Goal: Find specific page/section: Find specific page/section

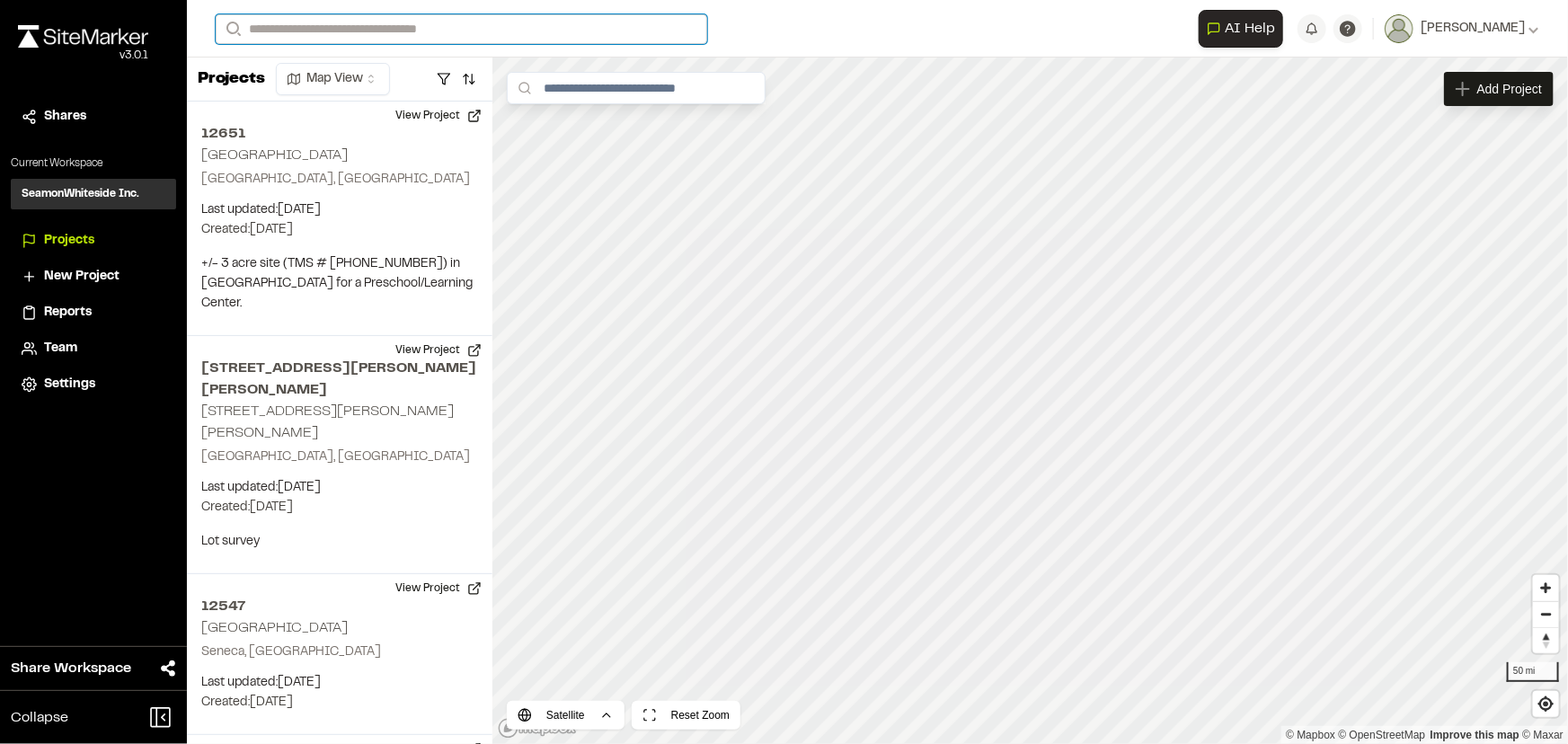
click at [423, 33] on input "Search" at bounding box center [461, 29] width 492 height 30
type input "*****"
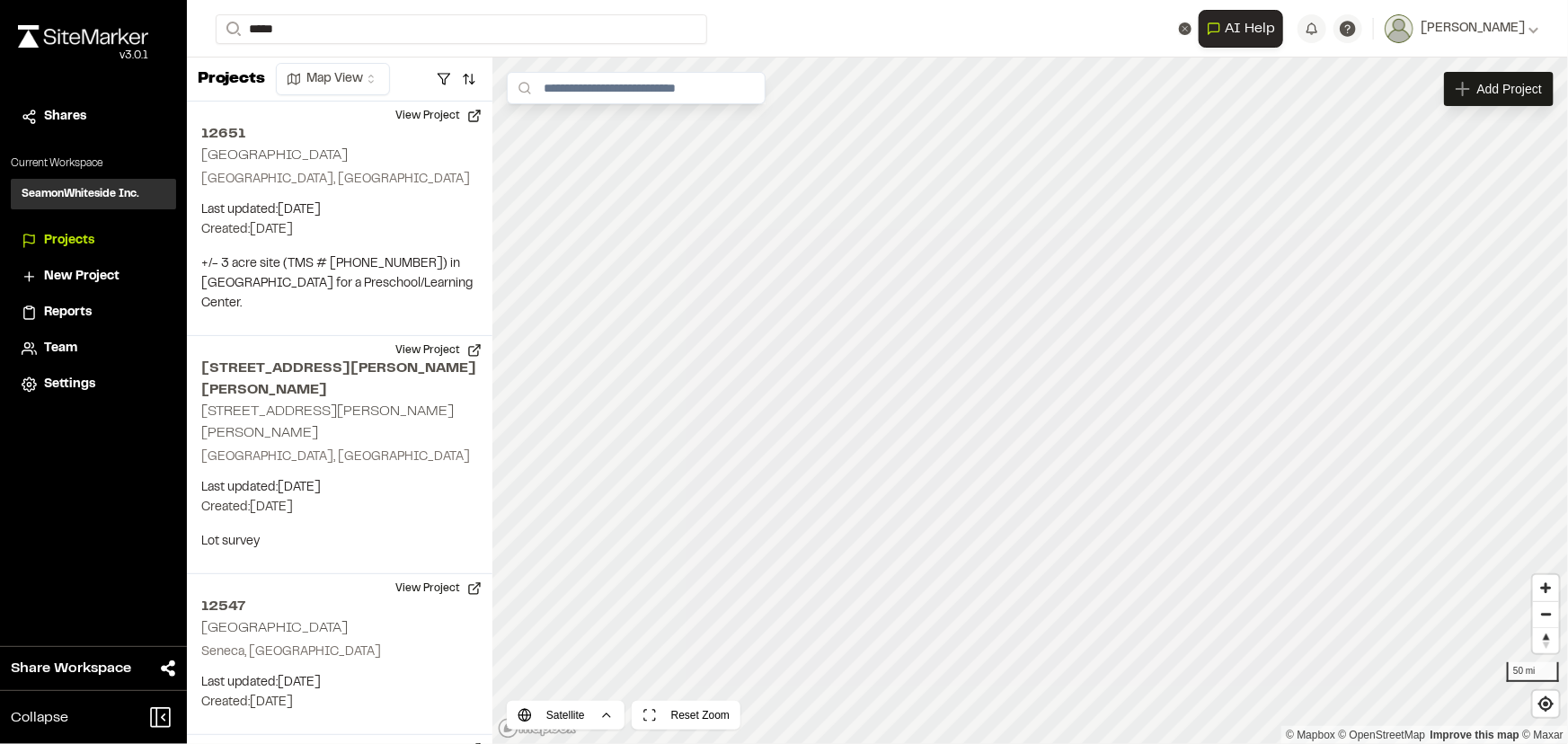
click at [396, 89] on p "[GEOGRAPHIC_DATA] , [GEOGRAPHIC_DATA]" at bounding box center [381, 92] width 309 height 19
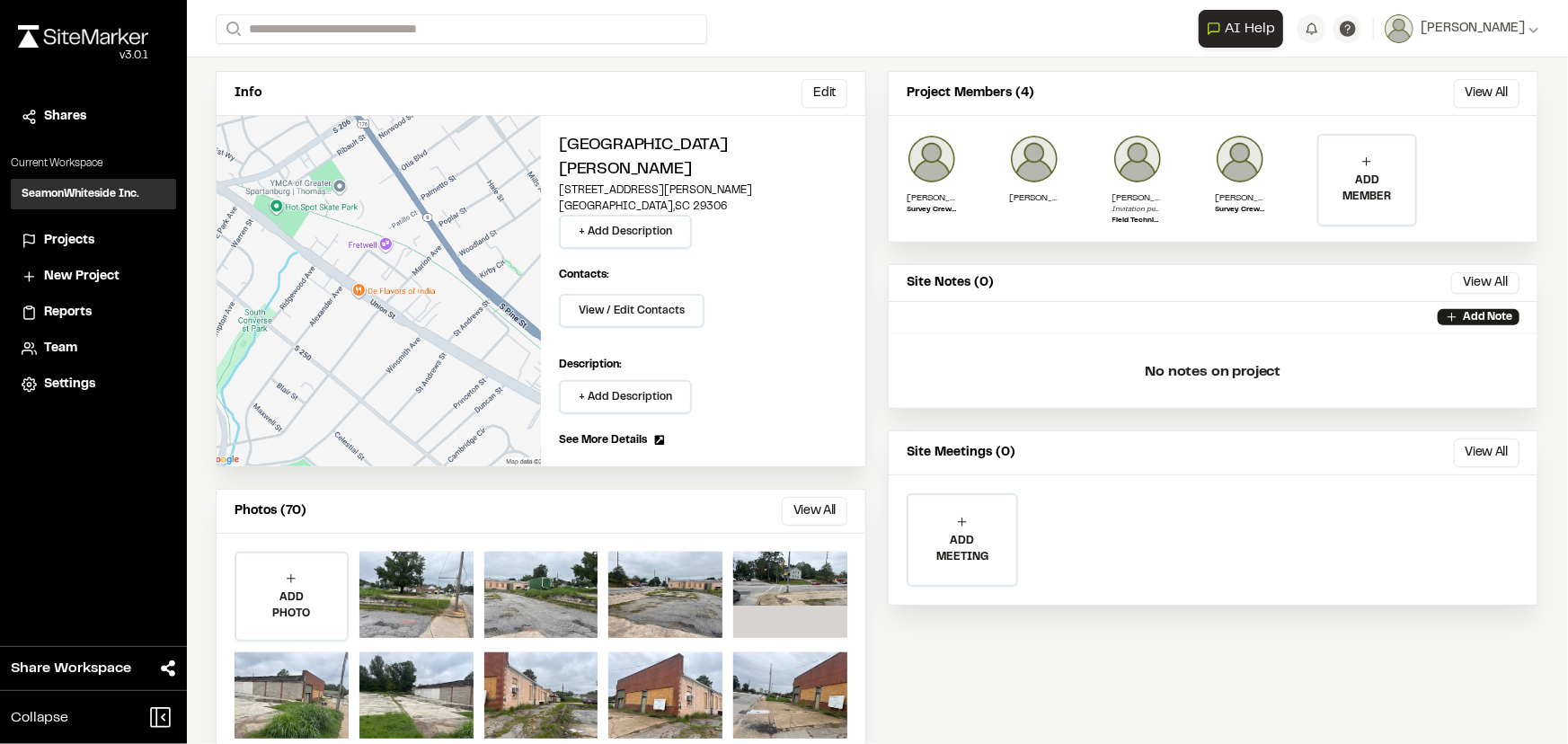
scroll to position [151, 0]
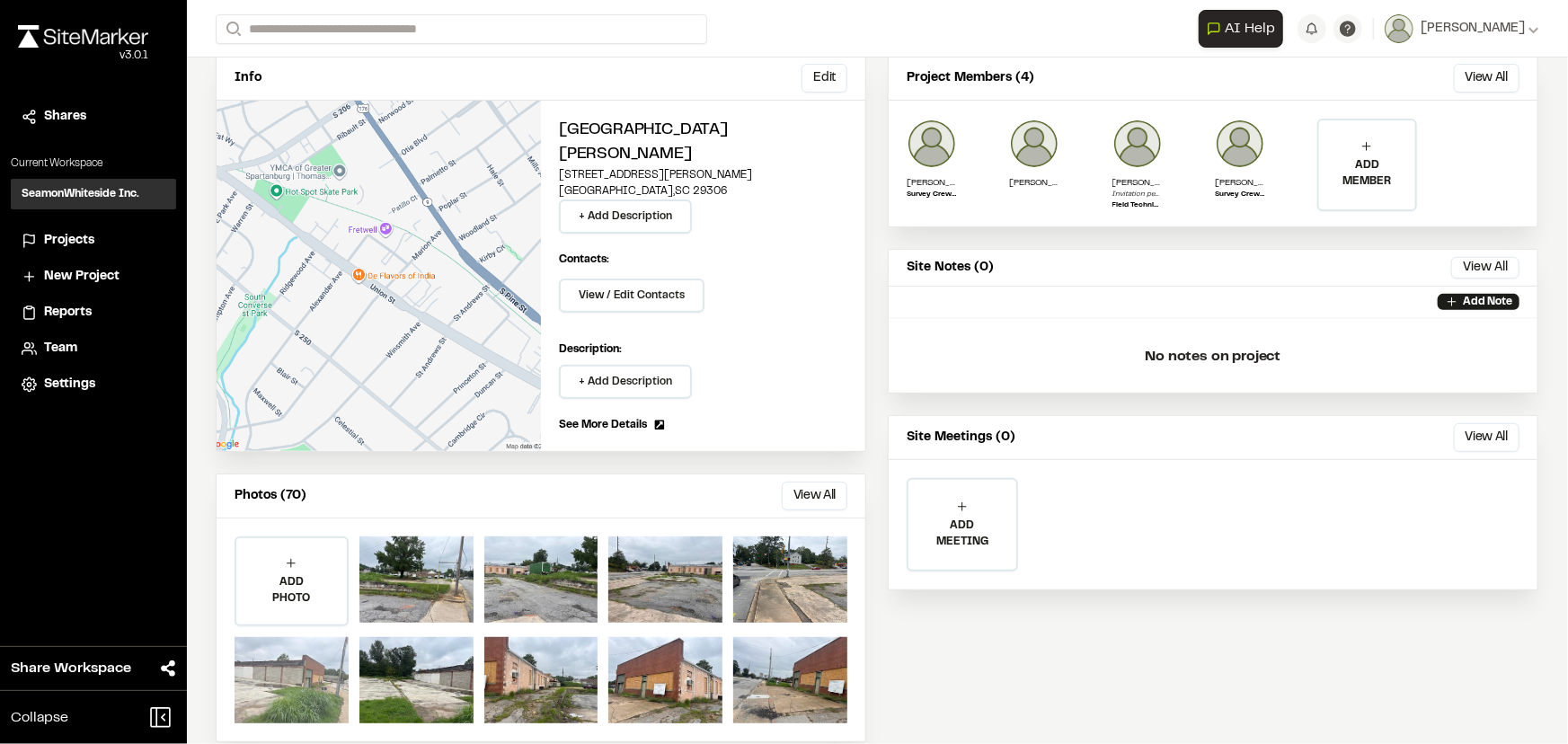
click at [331, 688] on div at bounding box center [291, 680] width 114 height 86
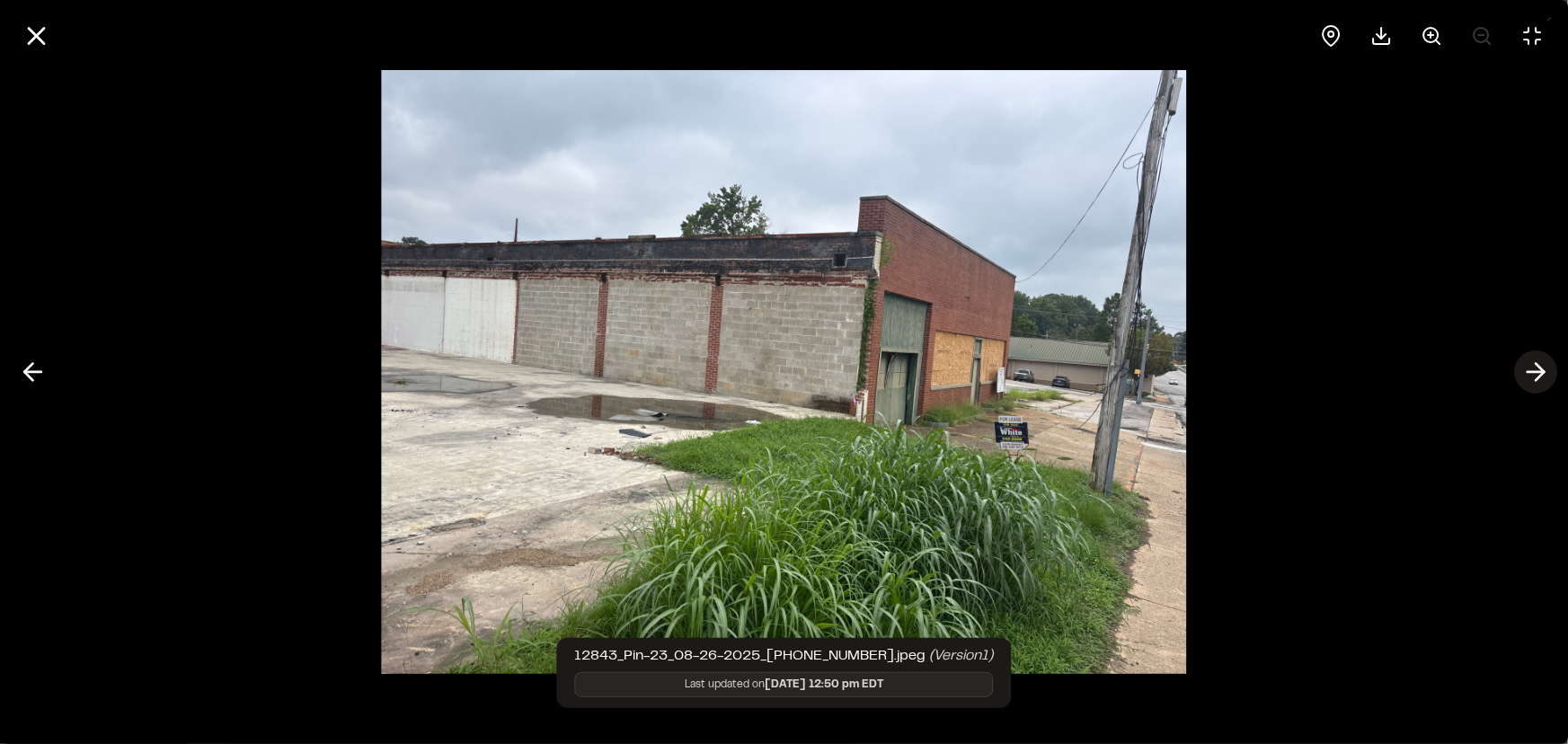
click at [1523, 372] on icon at bounding box center [1536, 371] width 29 height 31
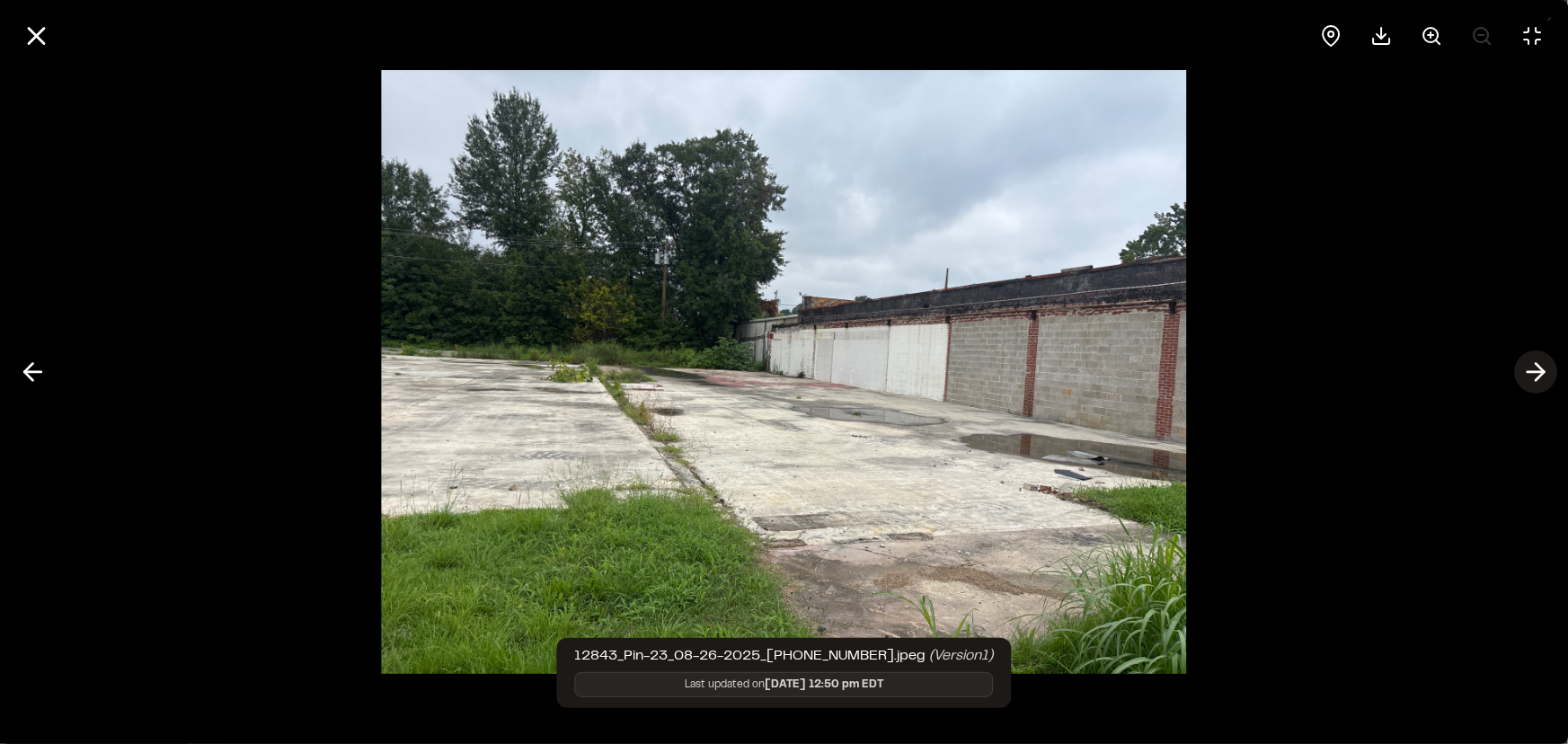
click at [1523, 372] on icon at bounding box center [1536, 371] width 29 height 31
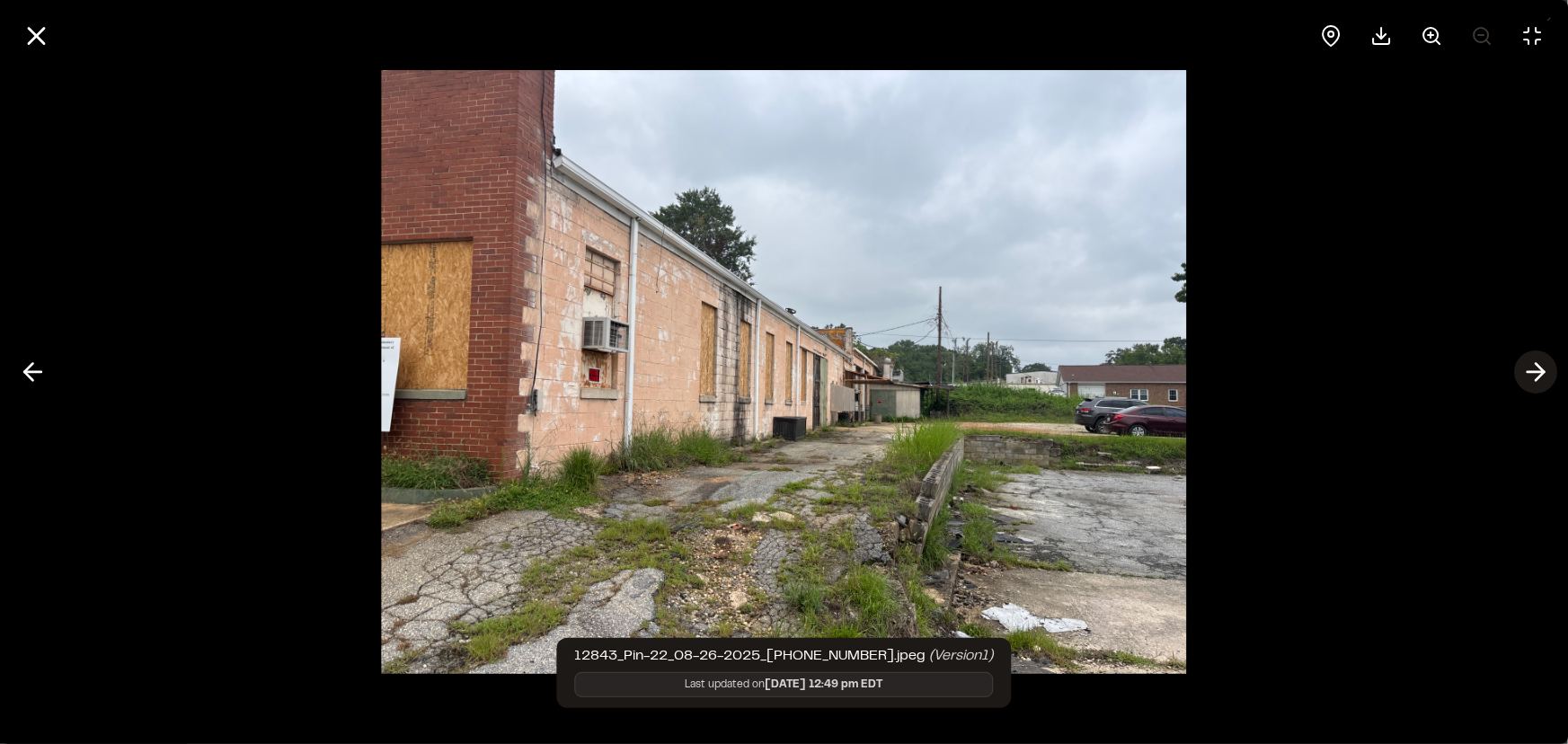
click at [1523, 372] on icon at bounding box center [1536, 371] width 29 height 31
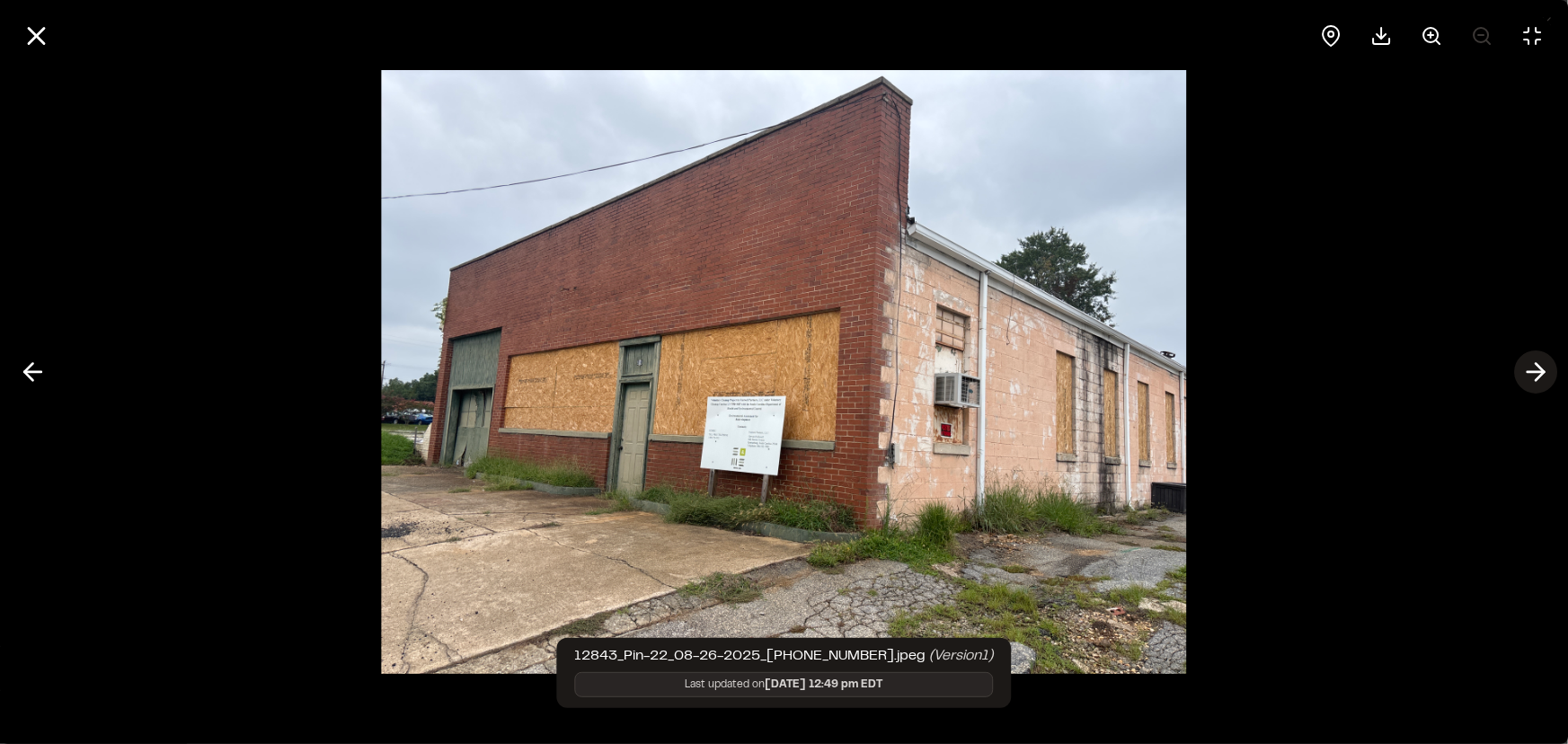
click at [1527, 372] on line at bounding box center [1536, 372] width 17 height 0
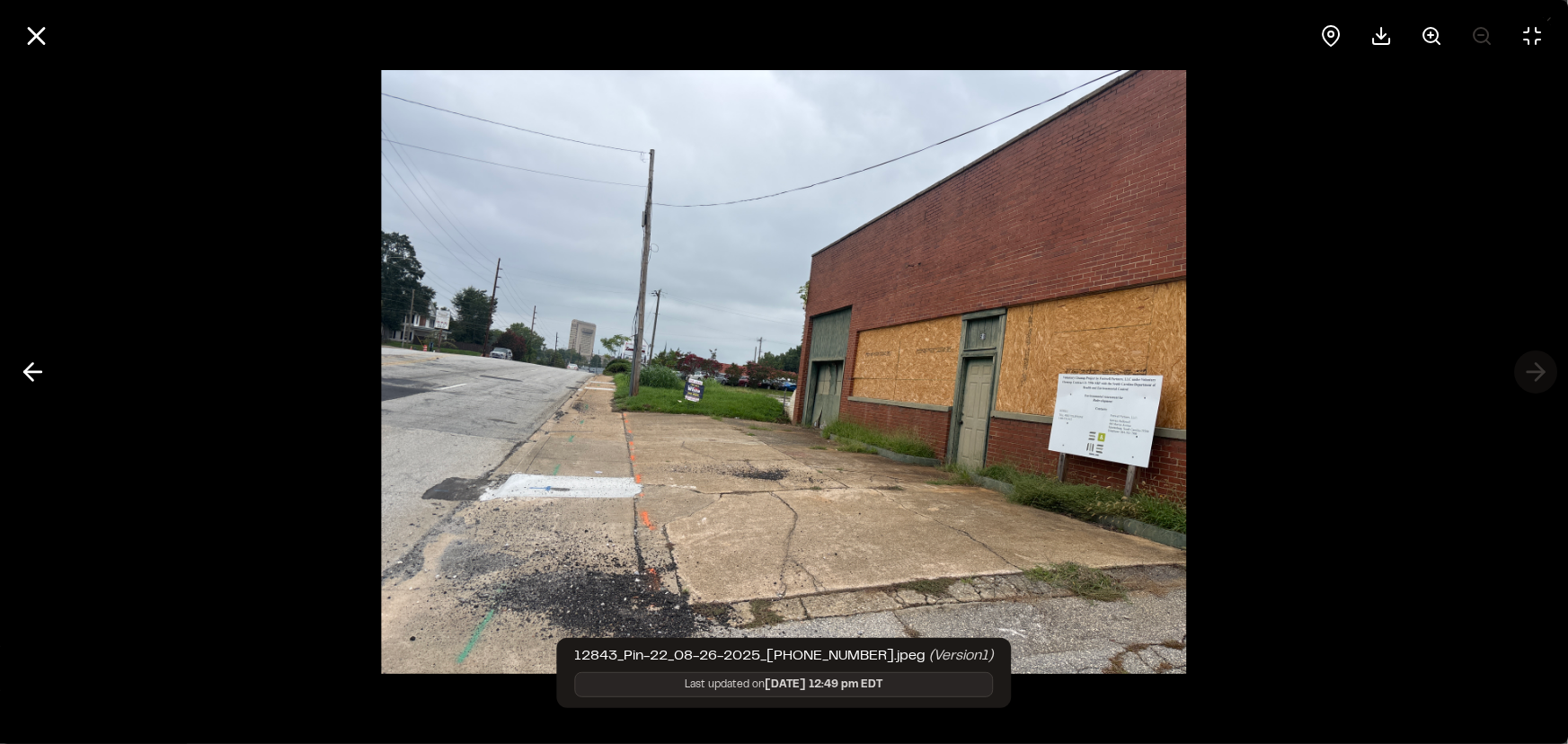
click at [1527, 372] on div at bounding box center [784, 372] width 1568 height 744
click at [1537, 371] on div at bounding box center [784, 372] width 1568 height 744
click at [39, 372] on line at bounding box center [32, 372] width 17 height 0
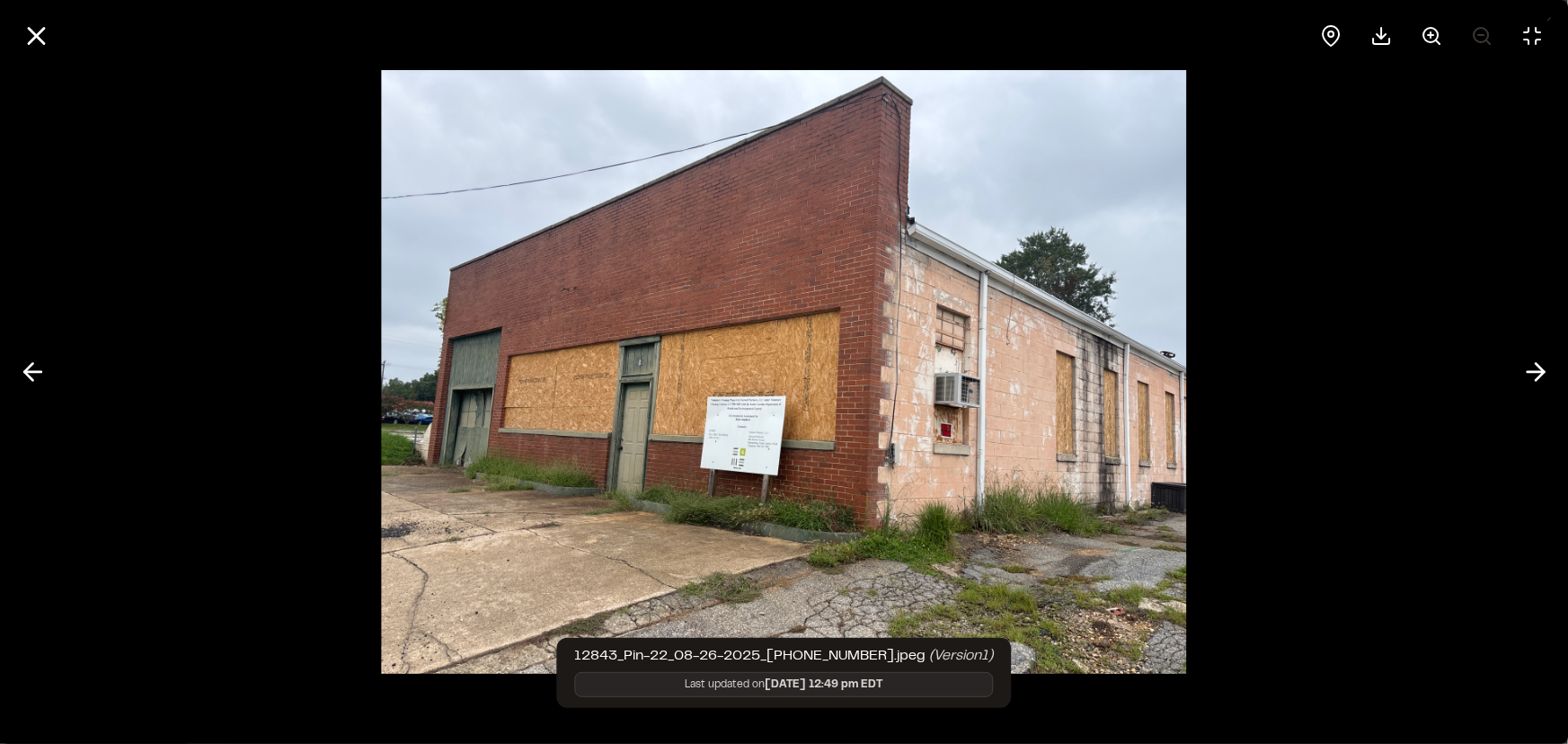
click at [1554, 378] on button at bounding box center [1536, 372] width 43 height 43
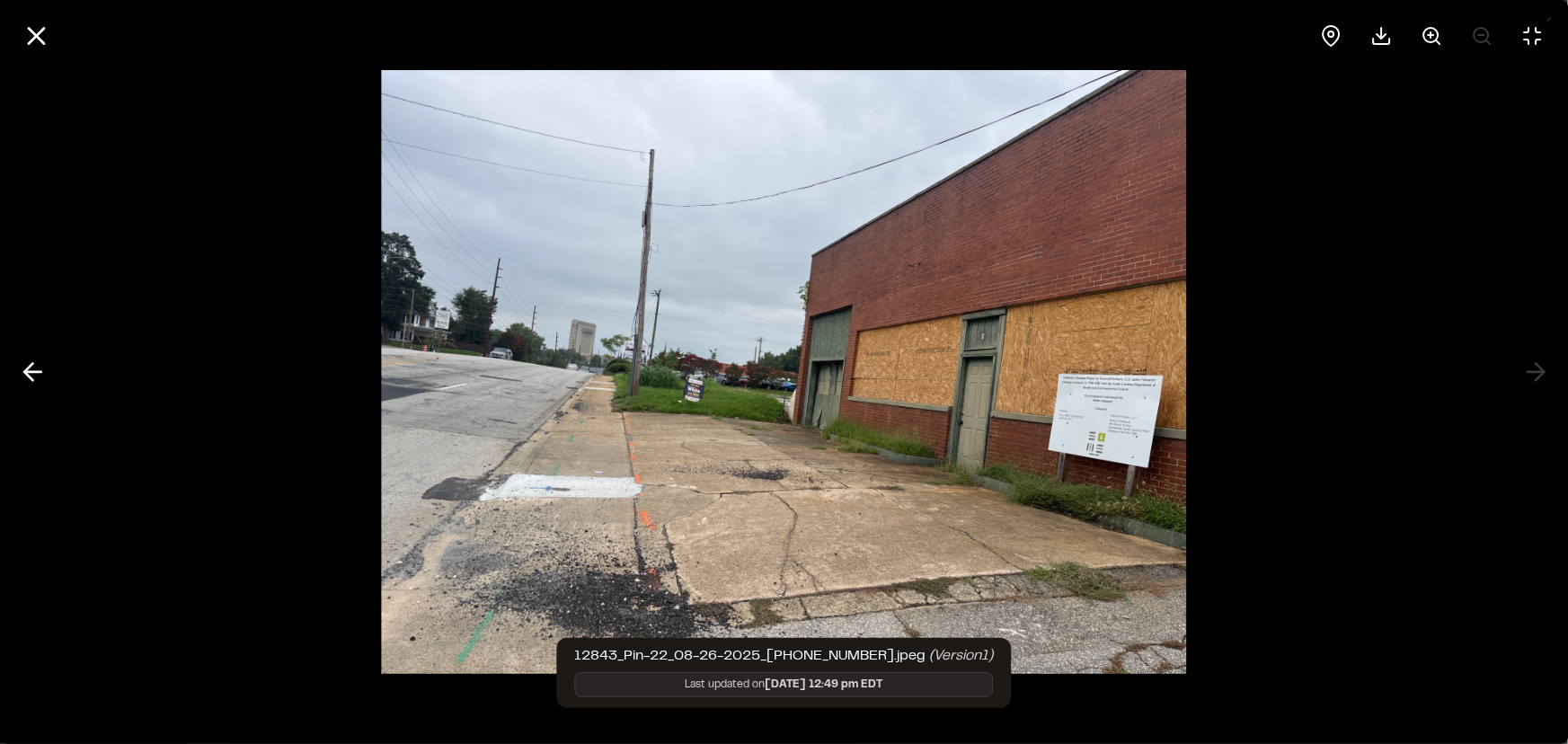
click at [1534, 372] on div at bounding box center [784, 372] width 1568 height 744
click at [32, 39] on line at bounding box center [36, 36] width 15 height 15
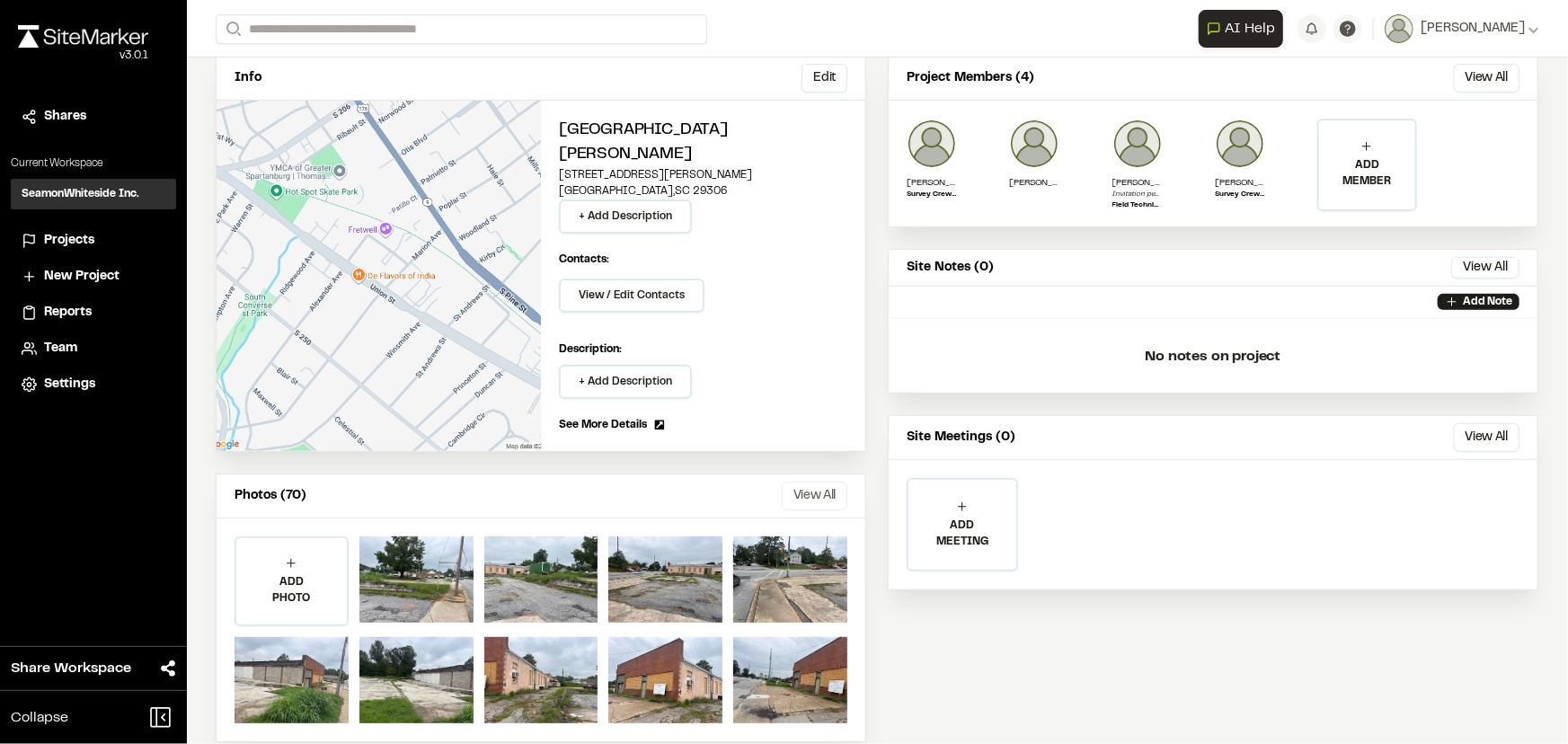
click at [808, 481] on button "View All" at bounding box center [815, 495] width 66 height 29
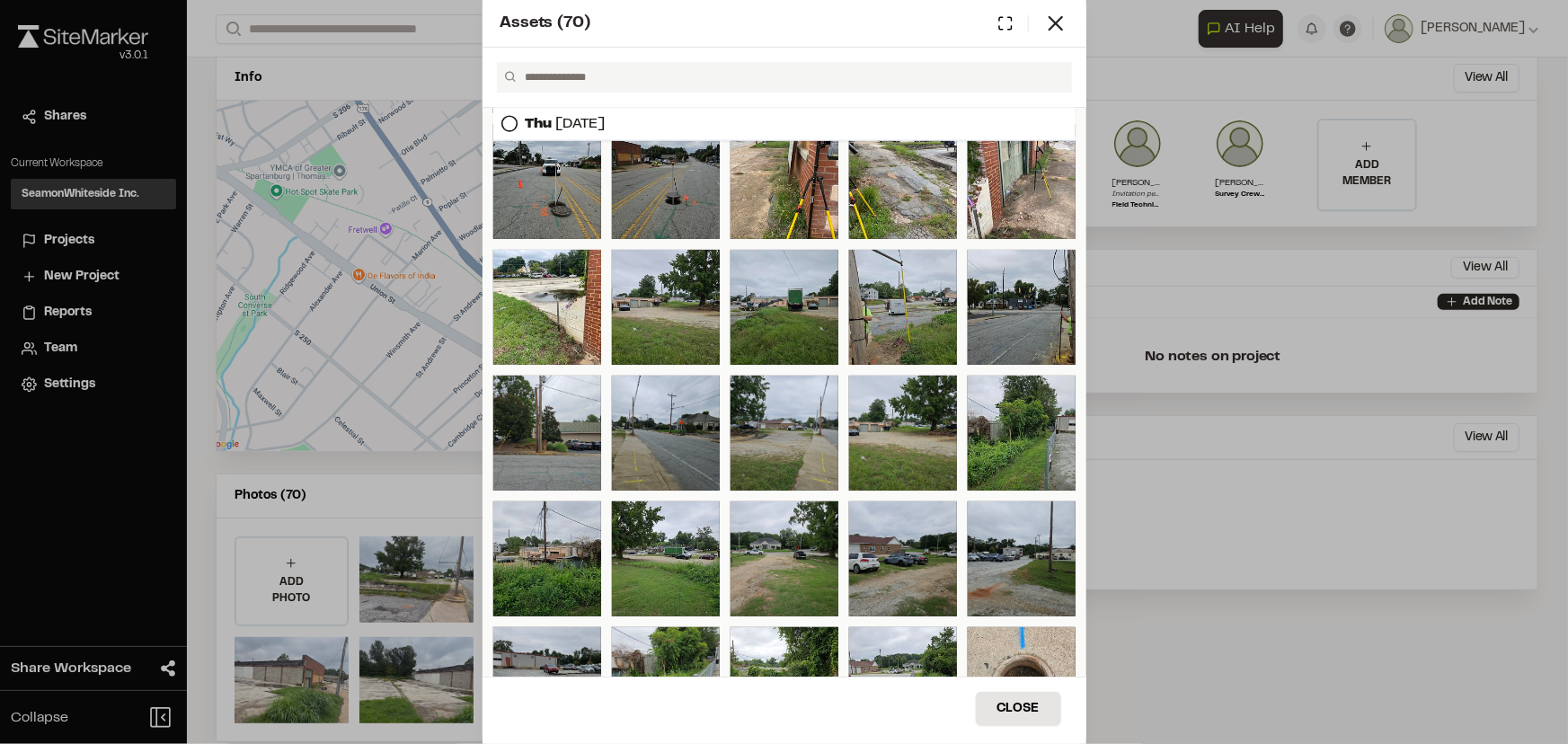
scroll to position [1590, 0]
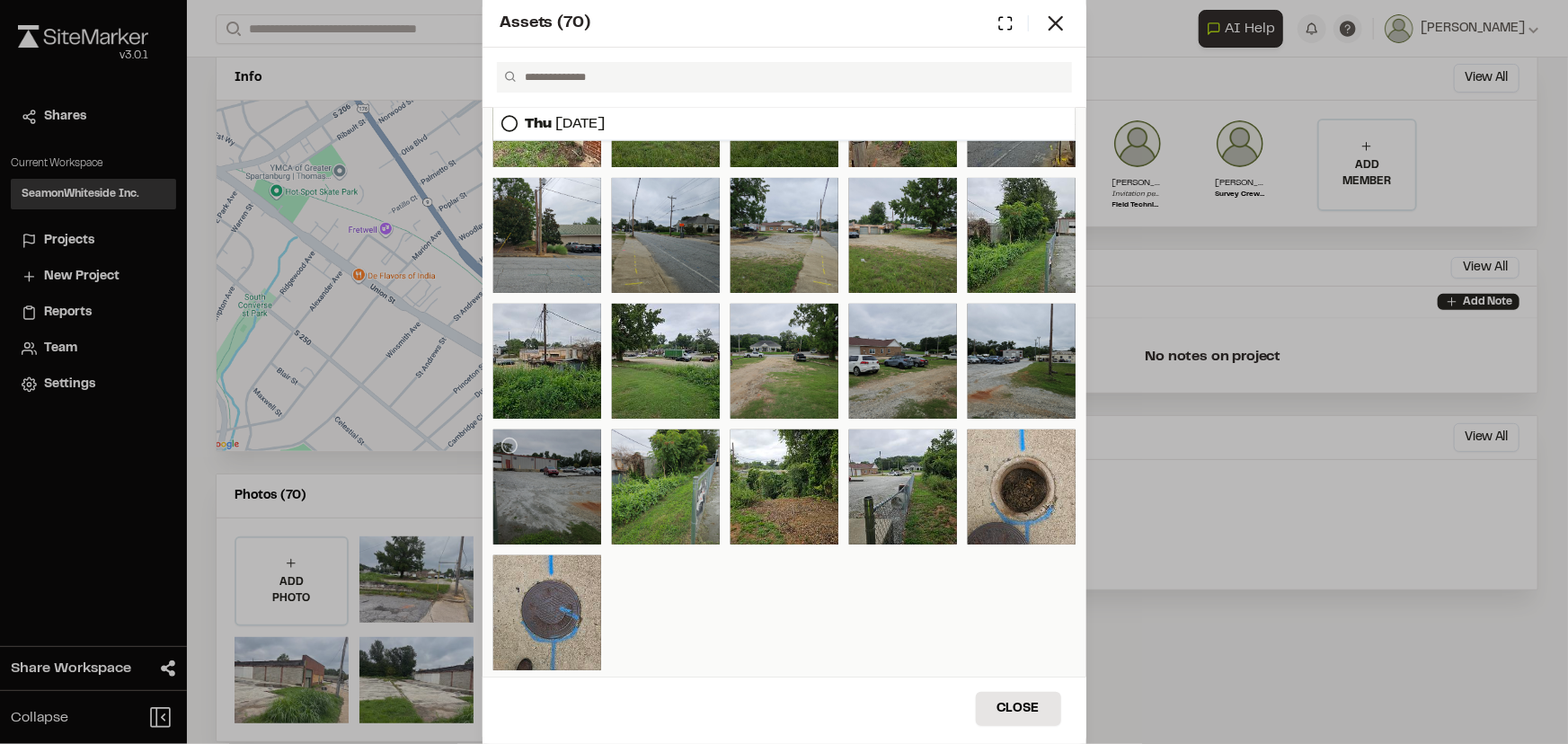
click at [528, 490] on div at bounding box center [547, 487] width 108 height 115
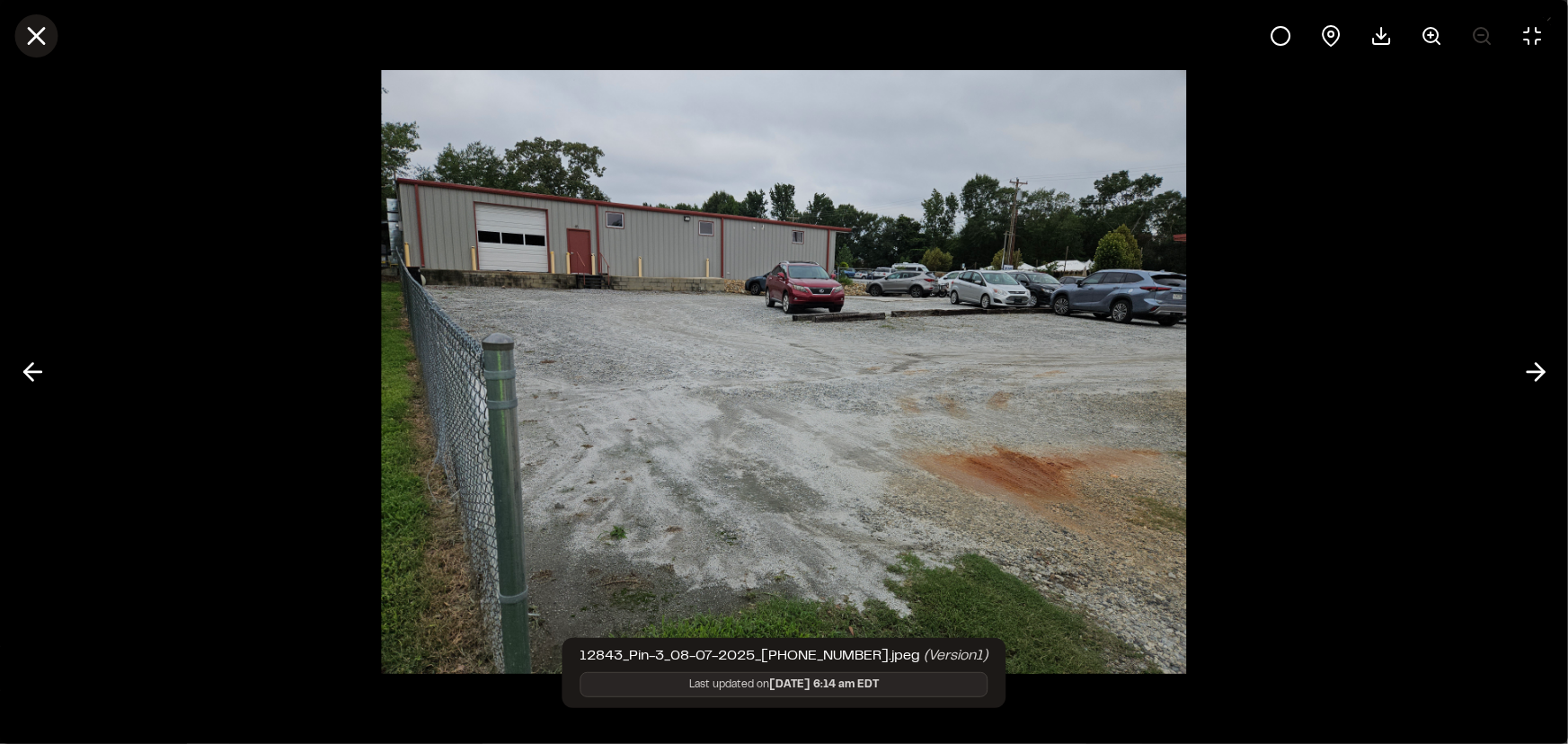
click at [33, 23] on icon at bounding box center [35, 35] width 31 height 31
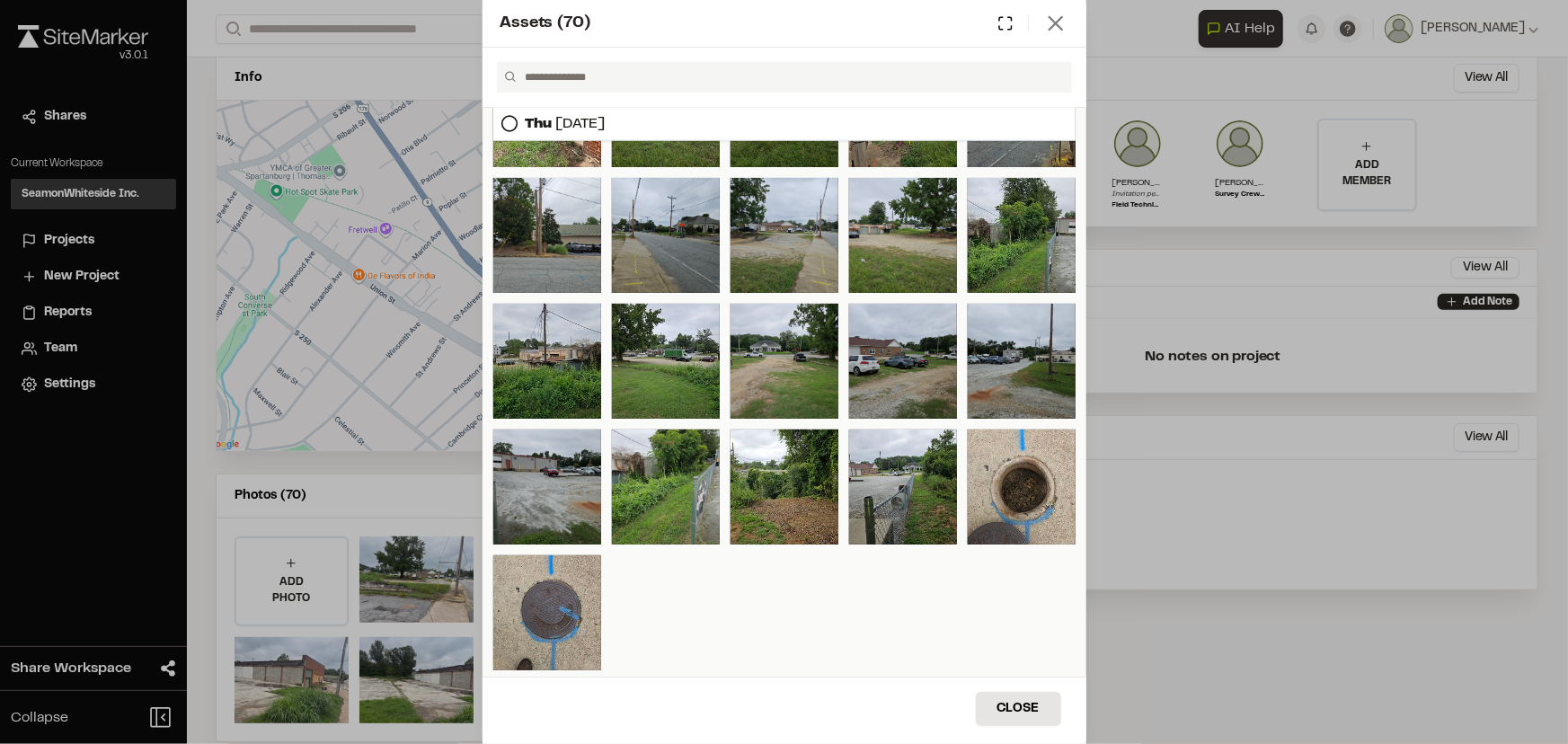
click at [1064, 19] on icon at bounding box center [1055, 23] width 25 height 25
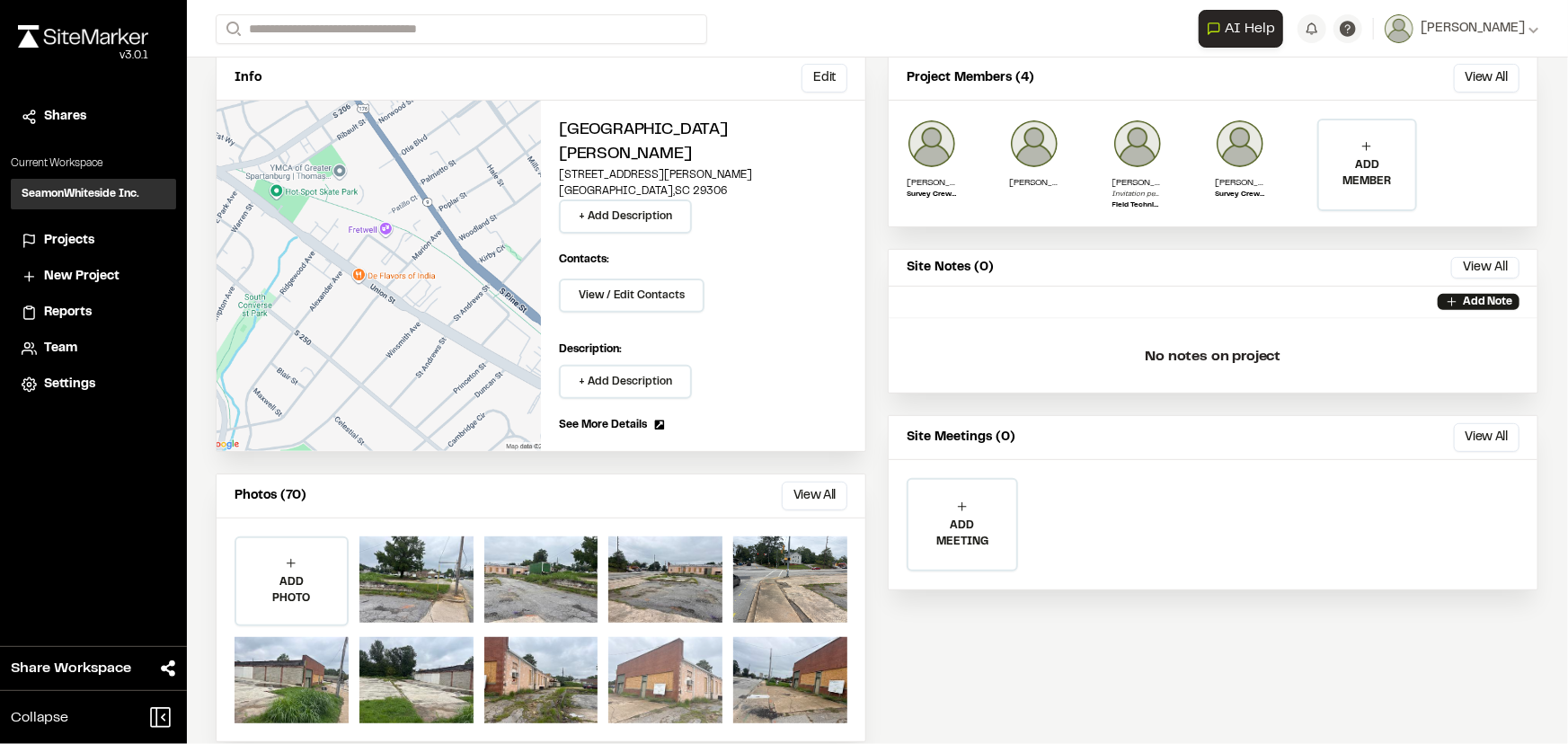
click at [665, 670] on div at bounding box center [665, 680] width 114 height 86
